Goal: Task Accomplishment & Management: Manage account settings

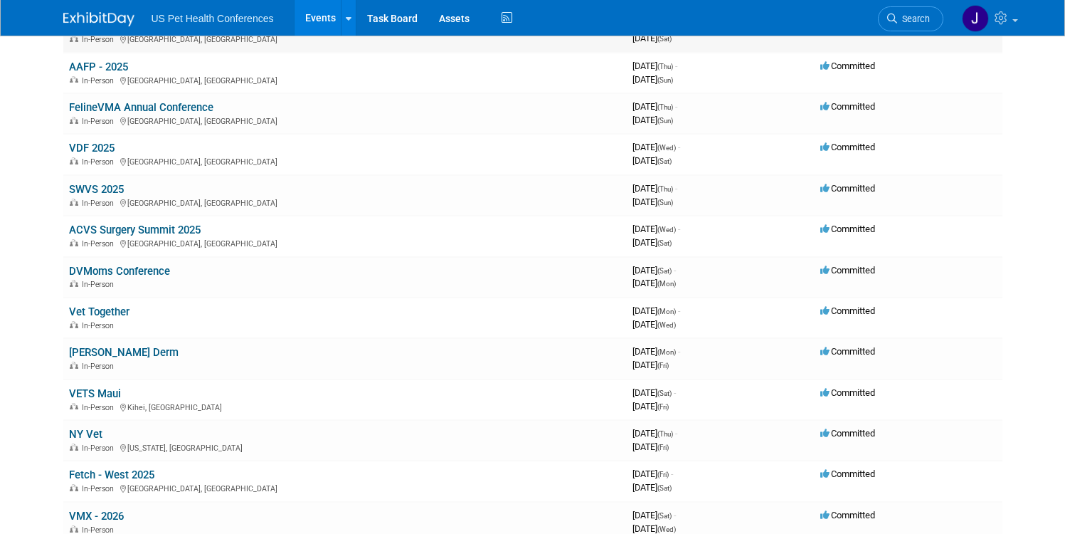
scroll to position [308, 0]
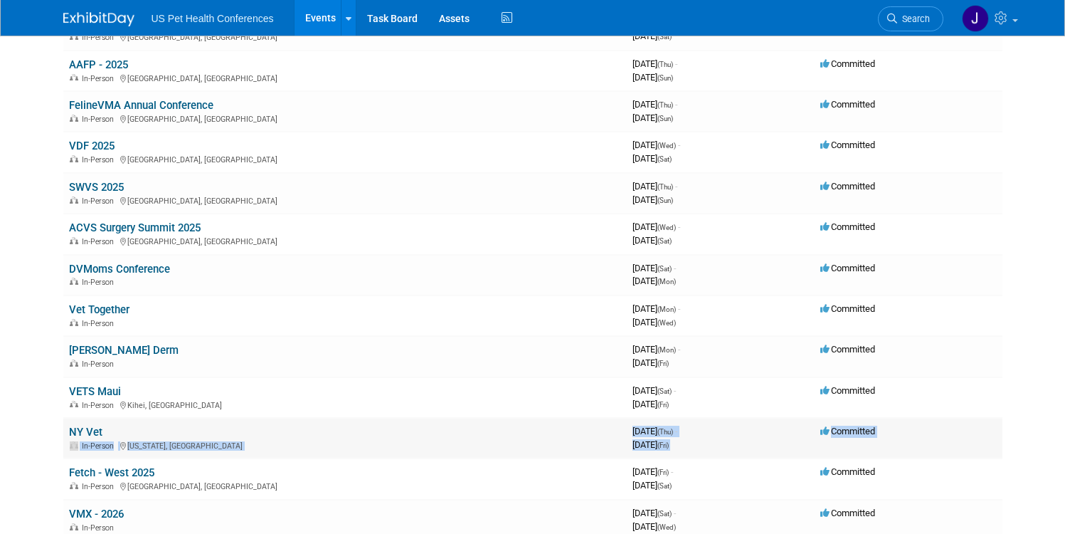
drag, startPoint x: 170, startPoint y: 465, endPoint x: 107, endPoint y: 426, distance: 74.1
click at [107, 426] on tbody "[GEOGRAPHIC_DATA] ([US_STATE][GEOGRAPHIC_DATA]) - 2025 In-Person 3964809600 [DA…" at bounding box center [532, 397] width 939 height 1102
click at [166, 477] on td "Fetch - West 2025 In-Person [GEOGRAPHIC_DATA], [GEOGRAPHIC_DATA]" at bounding box center [344, 478] width 563 height 41
drag, startPoint x: 167, startPoint y: 474, endPoint x: 82, endPoint y: 407, distance: 108.4
click at [82, 407] on tbody "[GEOGRAPHIC_DATA] ([US_STATE][GEOGRAPHIC_DATA]) - 2025 In-Person 3964809600 [DA…" at bounding box center [532, 397] width 939 height 1102
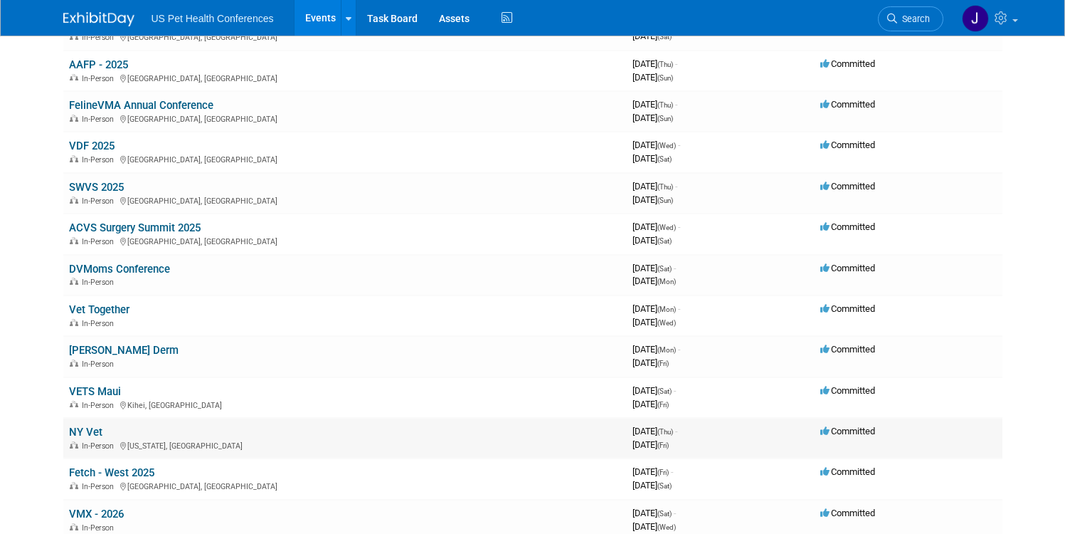
click at [243, 456] on td "NY Vet In-Person [US_STATE], [GEOGRAPHIC_DATA]" at bounding box center [344, 438] width 563 height 41
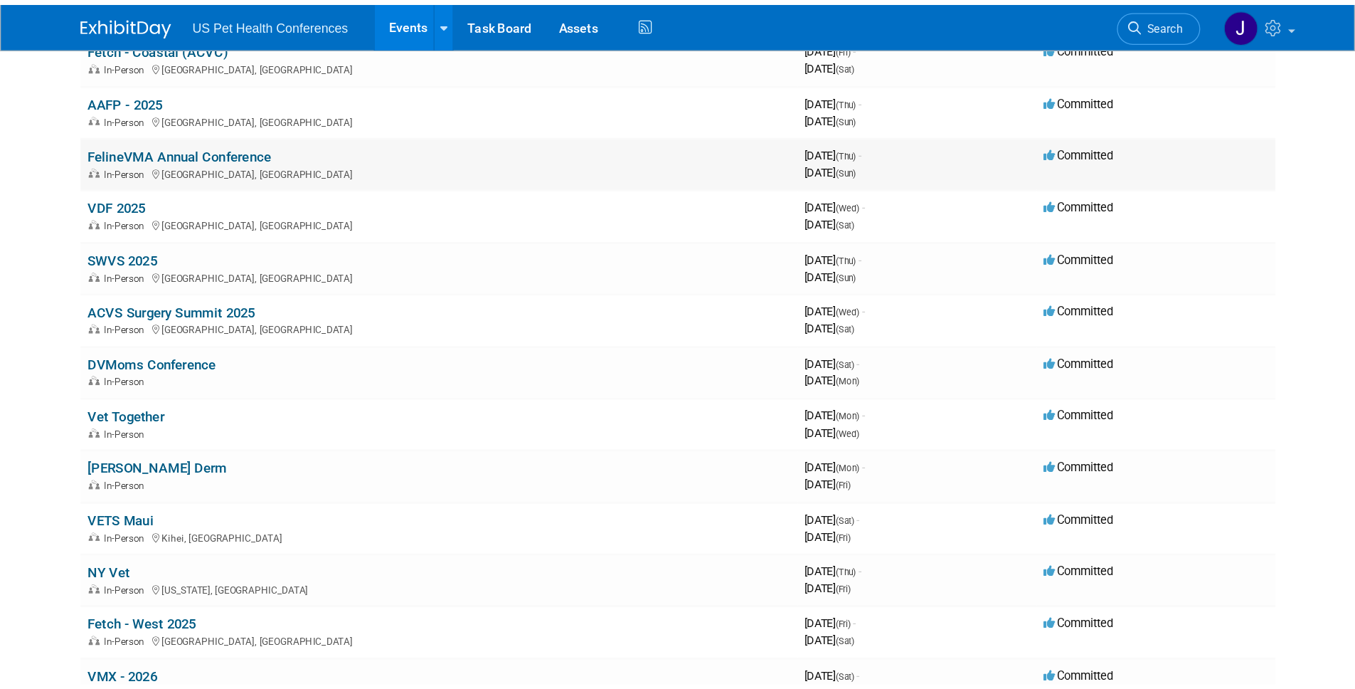
scroll to position [71, 0]
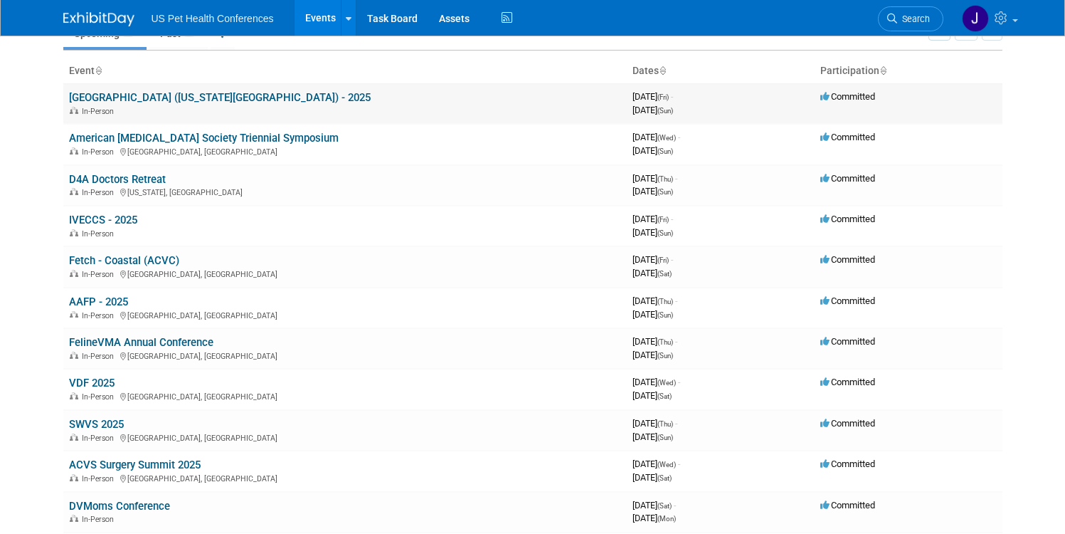
drag, startPoint x: 160, startPoint y: 476, endPoint x: 59, endPoint y: 100, distance: 389.7
copy tbody "Fetch Central ([US_STATE][GEOGRAPHIC_DATA]) - 2025 In-Person 3964809600 [DATE] …"
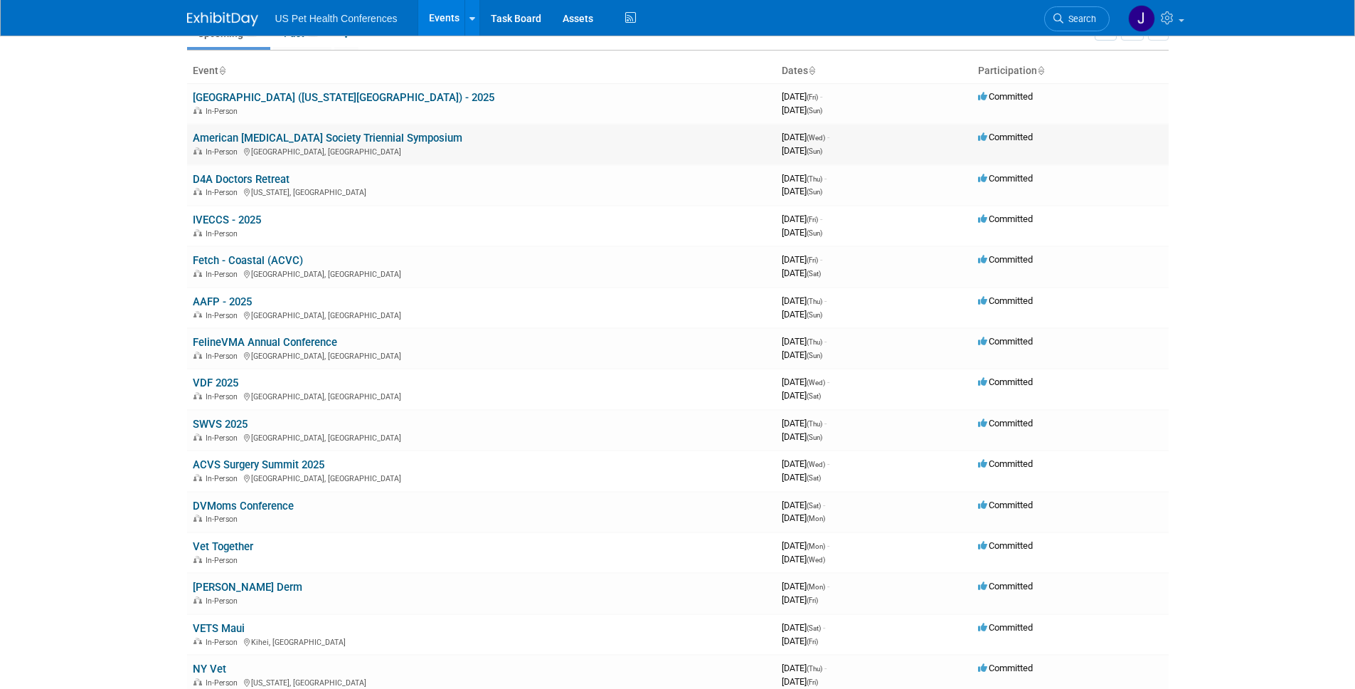
click at [392, 143] on link "American [MEDICAL_DATA] Society Triennial Symposium" at bounding box center [328, 138] width 270 height 13
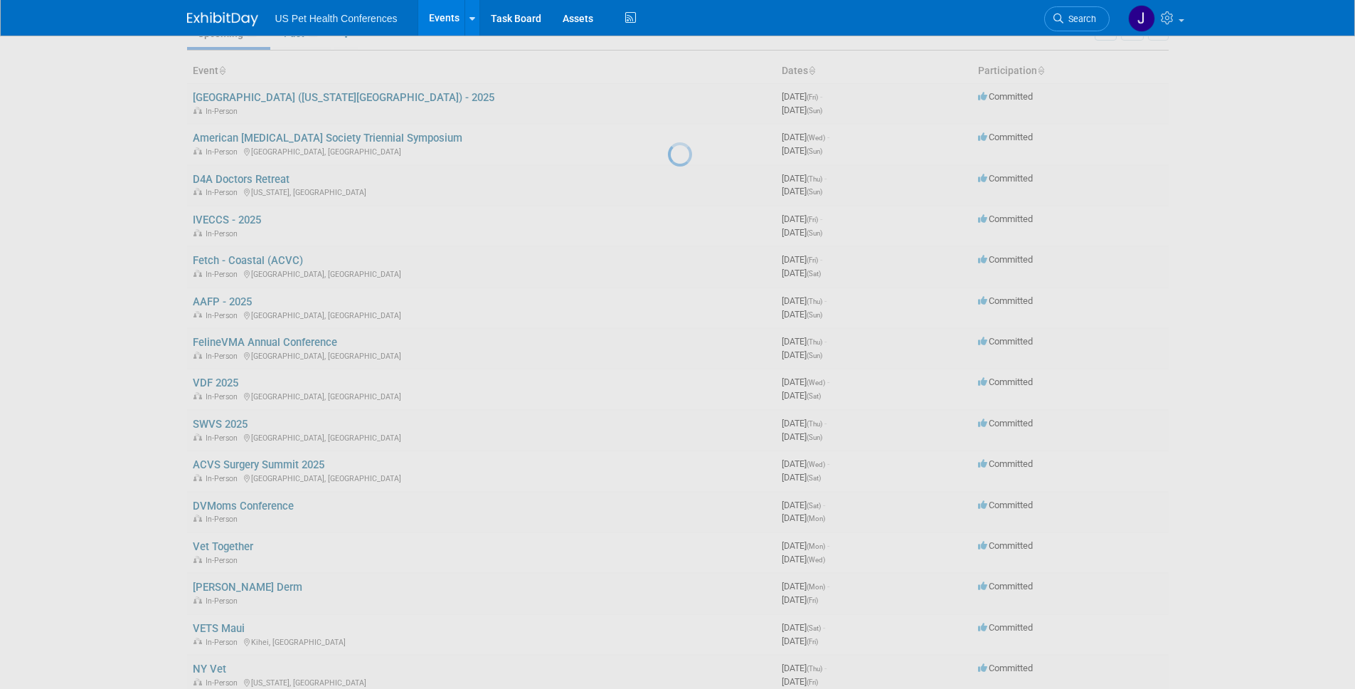
click at [668, 308] on div at bounding box center [678, 344] width 20 height 689
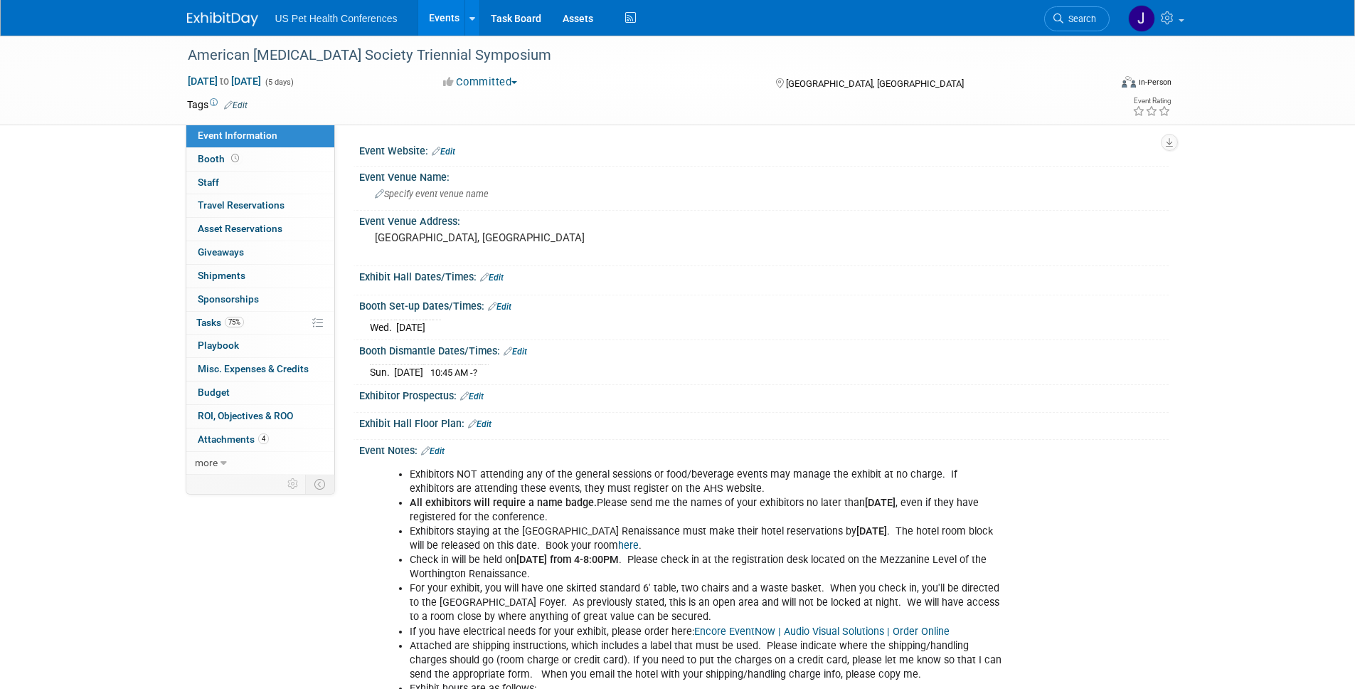
click at [236, 17] on img at bounding box center [222, 19] width 71 height 14
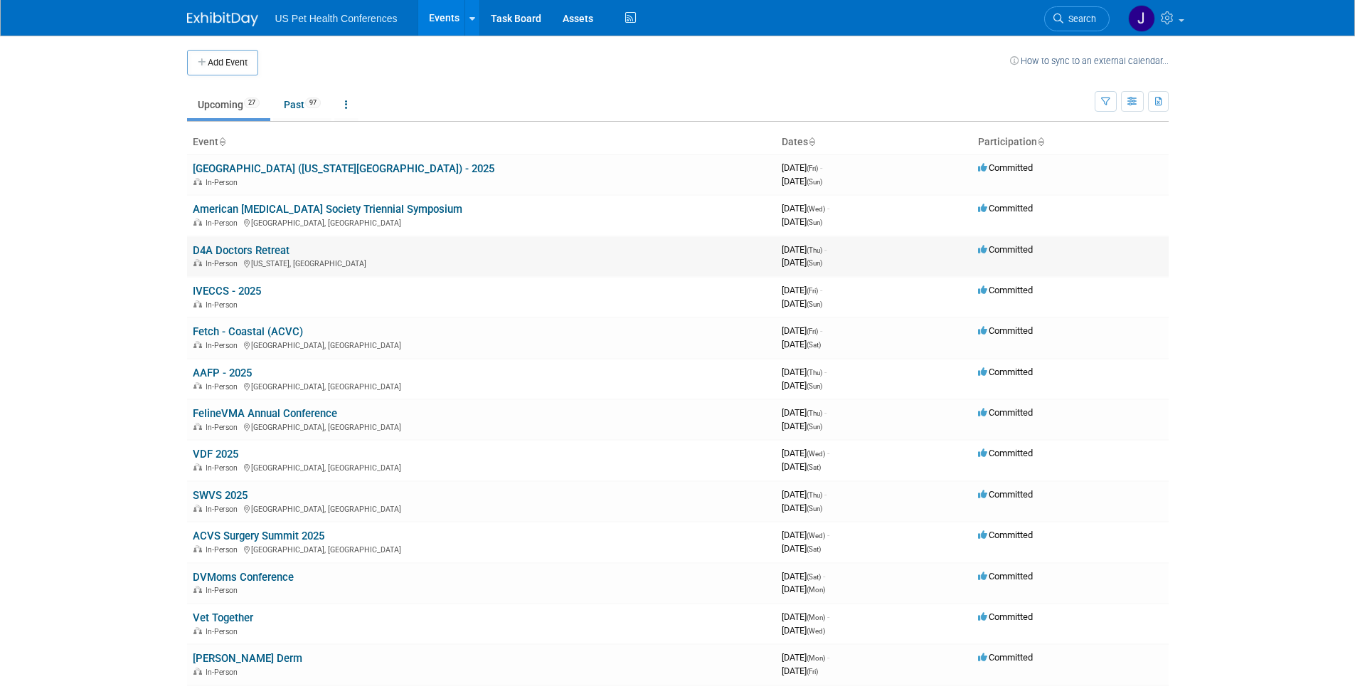
click at [239, 252] on link "D4A Doctors Retreat" at bounding box center [241, 250] width 97 height 13
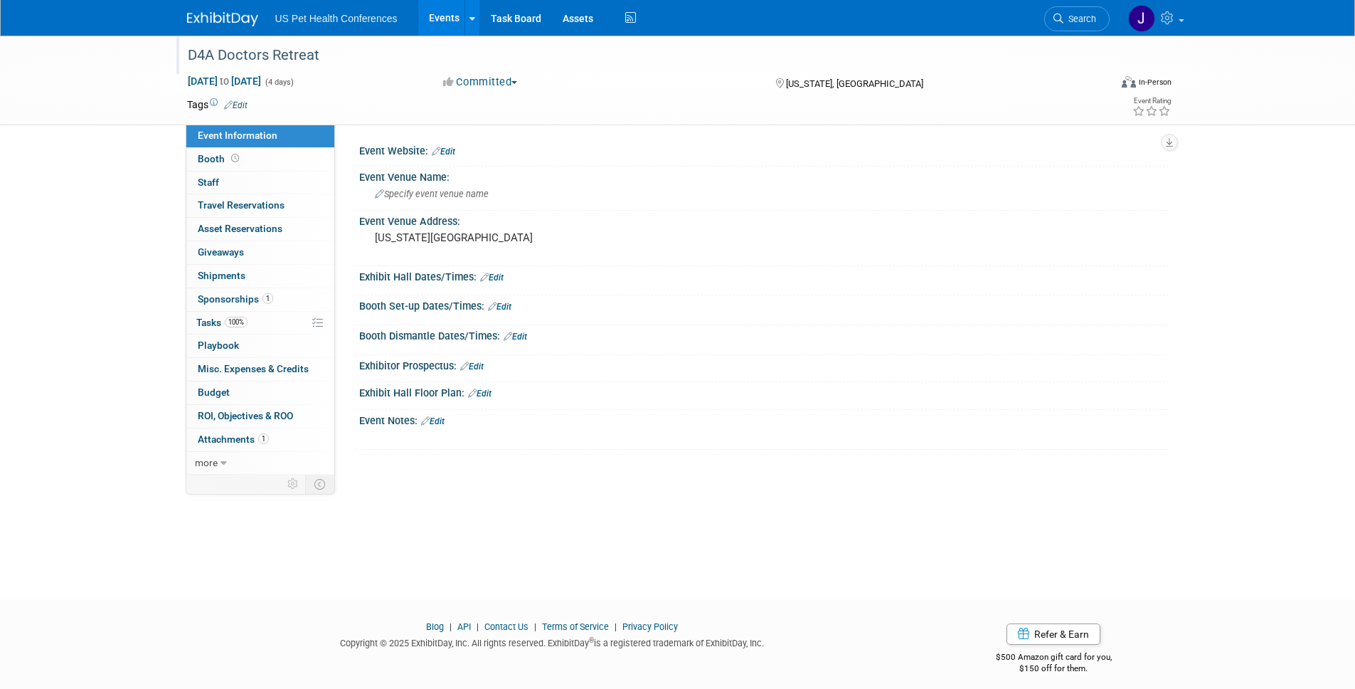
click at [310, 57] on div "D4A Doctors Retreat" at bounding box center [636, 56] width 906 height 26
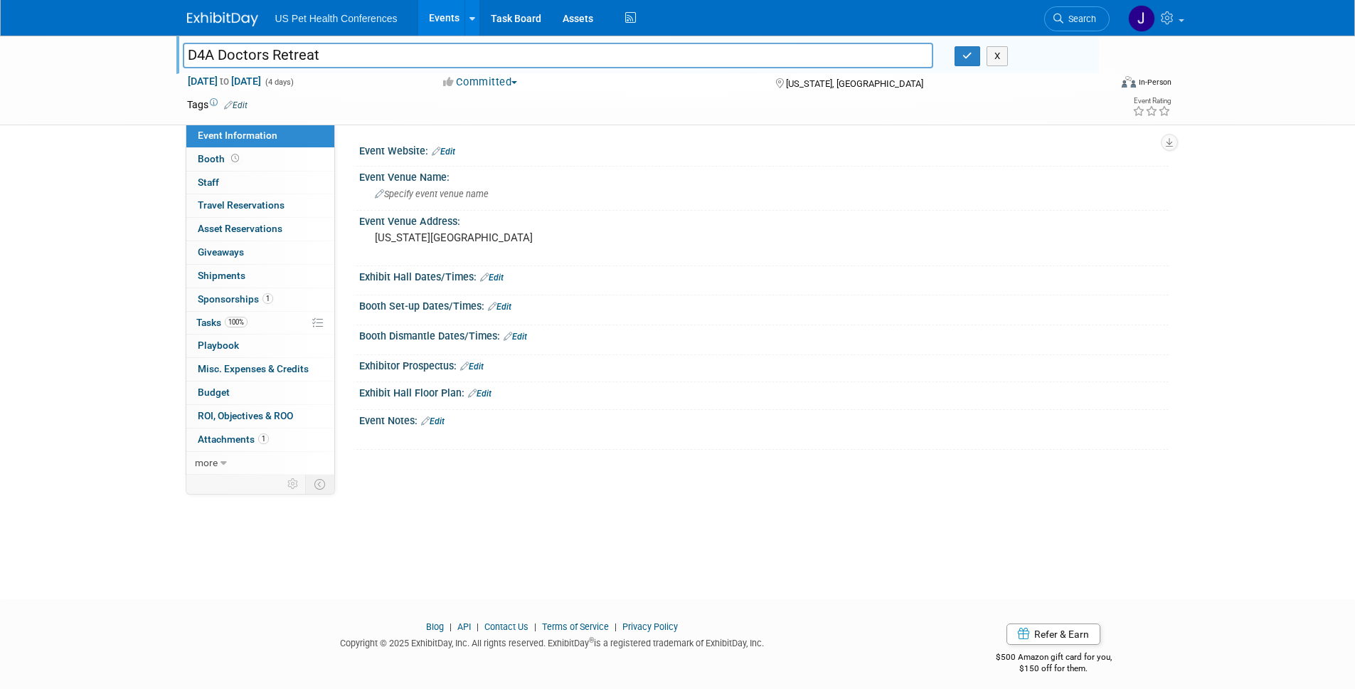
click at [310, 56] on input "D4A Doctors Retreat" at bounding box center [558, 55] width 751 height 25
click at [585, 90] on div "Sep 4, 2025 to Sep 7, 2025 (4 days) Sep 4, 2025 to Sep 7, 2025 Committed Commit…" at bounding box center [679, 84] width 1007 height 21
click at [369, 89] on div "Sep 4, 2025 to Sep 7, 2025 (4 days) Sep 4, 2025 to Sep 7, 2025 Committed Commit…" at bounding box center [679, 84] width 1007 height 21
click at [394, 120] on div "D4A Doctors Retreat D4A Doctors Retreat X Sep 4, 2025 to Sep 7, 2025 (4 days) S…" at bounding box center [677, 80] width 1003 height 89
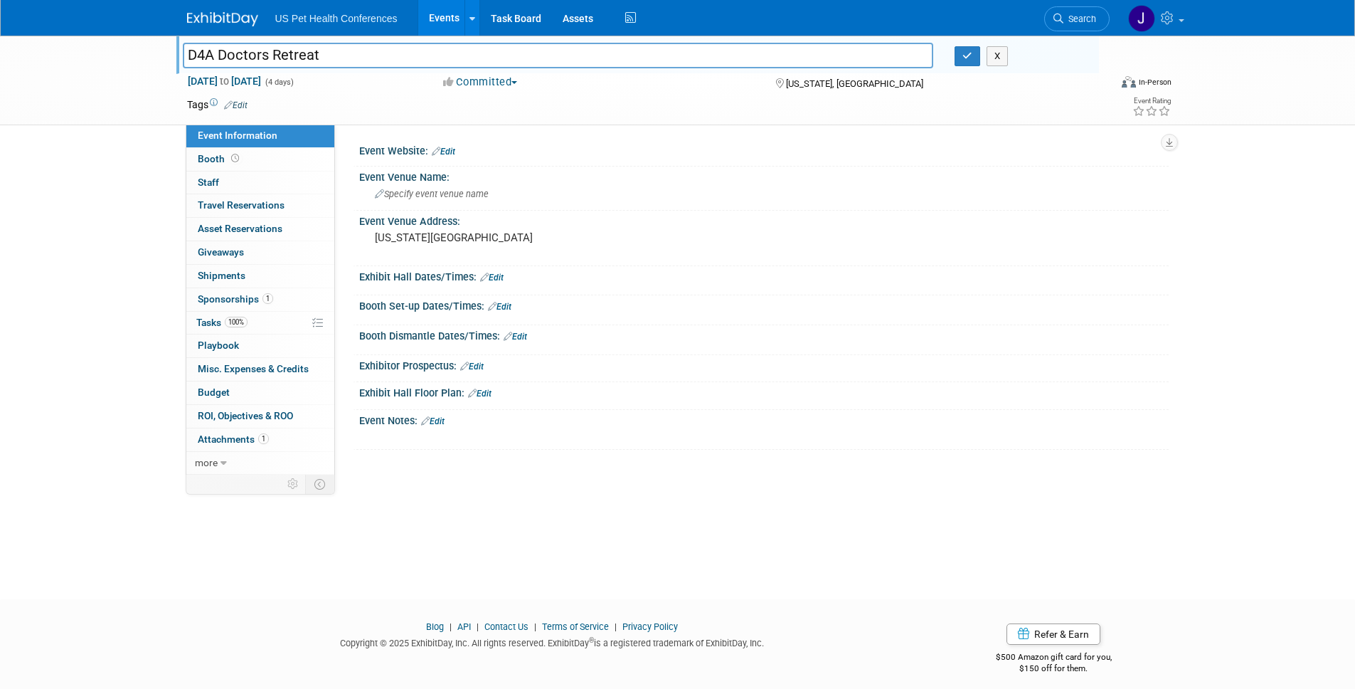
click at [134, 134] on div "D4A Doctors Retreat D4A Doctors Retreat X Sep 4, 2025 to Sep 7, 2025 (4 days) S…" at bounding box center [677, 305] width 1355 height 538
click at [738, 90] on div "Sep 4, 2025 to Sep 7, 2025 (4 days) Sep 4, 2025 to Sep 7, 2025 Committed Commit…" at bounding box center [679, 84] width 1007 height 21
click at [733, 91] on div "Sep 4, 2025 to Sep 7, 2025 (4 days) Sep 4, 2025 to Sep 7, 2025 Committed Commit…" at bounding box center [679, 84] width 1007 height 21
